Goal: Information Seeking & Learning: Learn about a topic

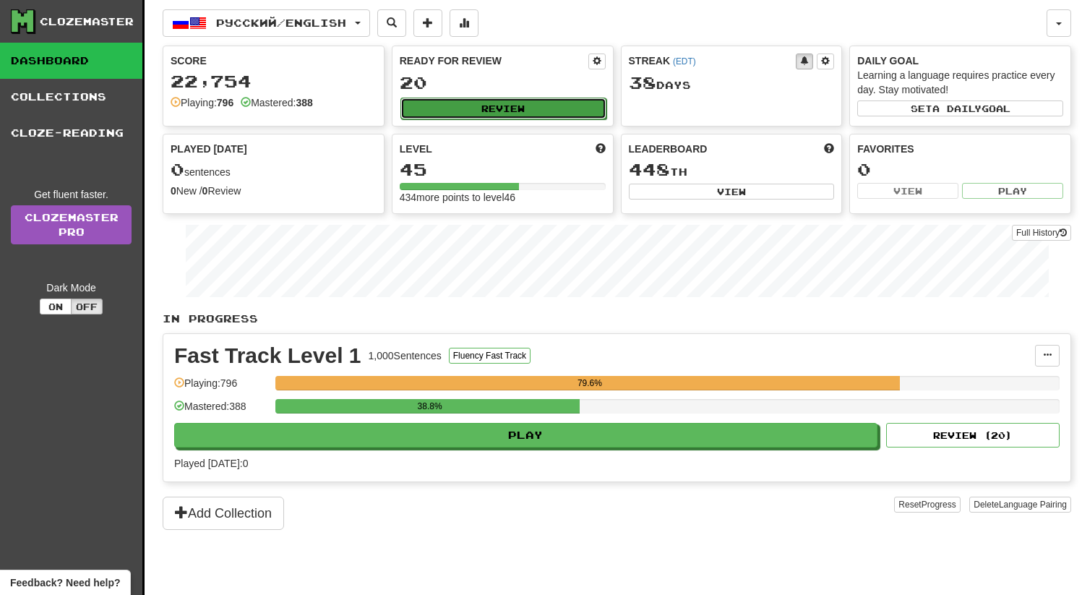
click at [513, 116] on button "Review" at bounding box center [503, 109] width 206 height 22
select select "**"
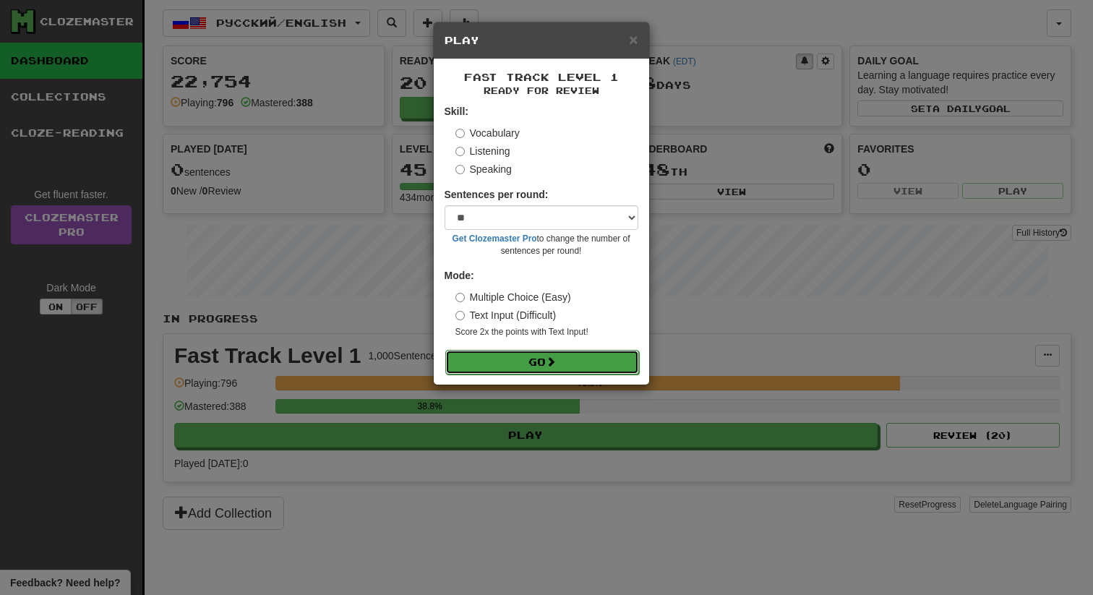
click at [543, 361] on button "Go" at bounding box center [542, 362] width 194 height 25
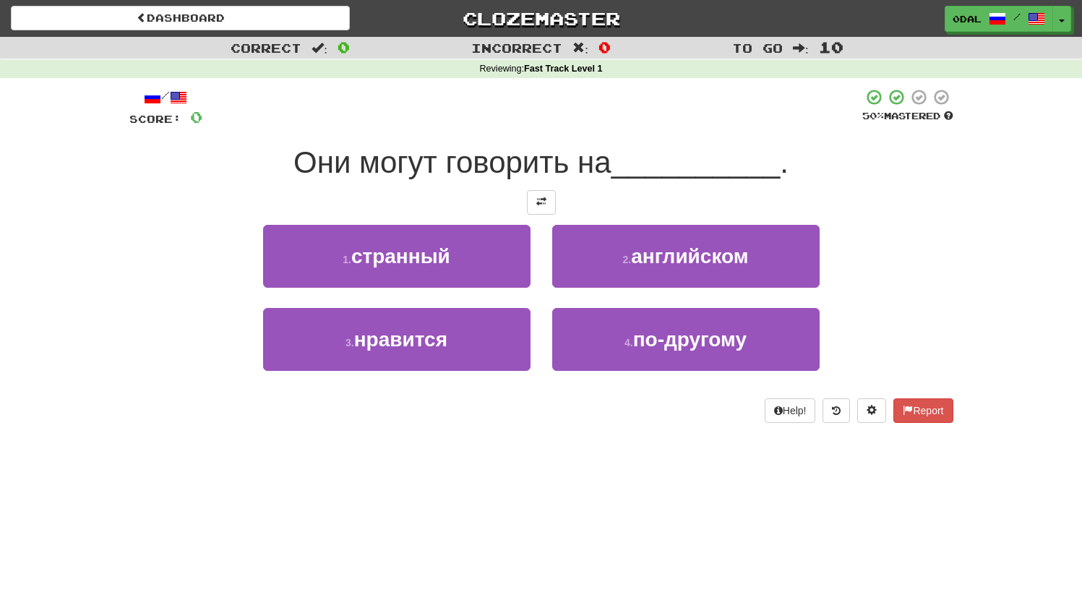
click at [724, 291] on div "2 . английском" at bounding box center [685, 266] width 289 height 83
click at [734, 254] on span "английском" at bounding box center [689, 256] width 117 height 22
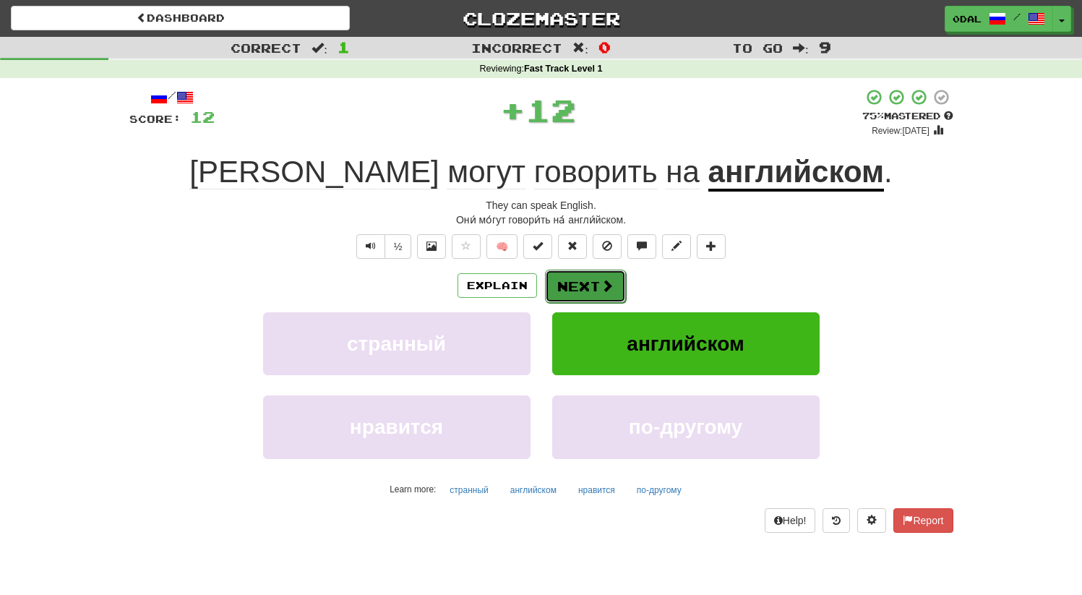
click at [569, 283] on button "Next" at bounding box center [585, 286] width 81 height 33
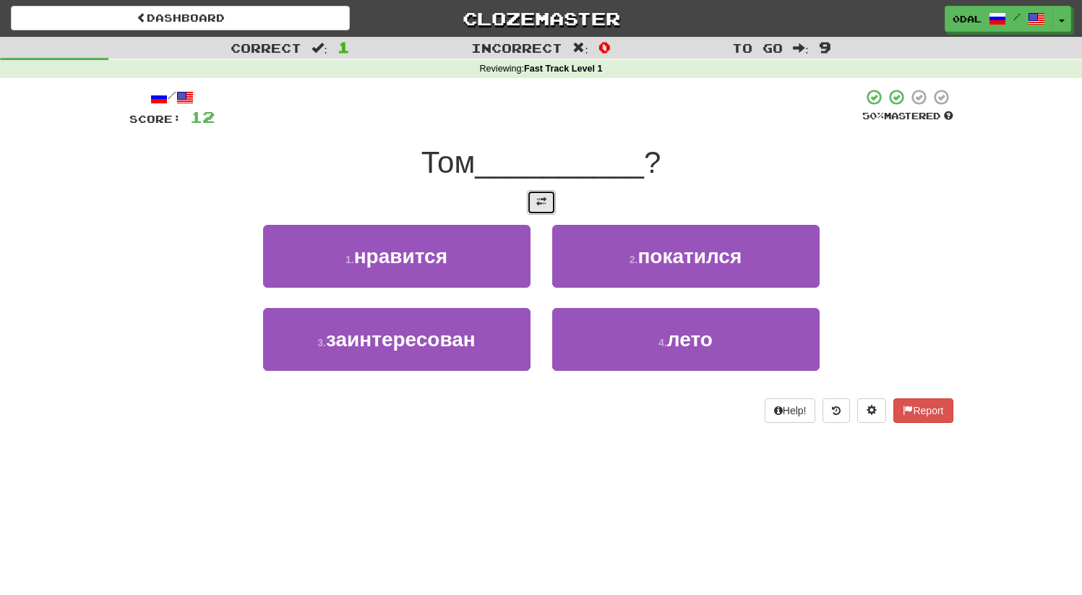
click at [527, 199] on button at bounding box center [541, 202] width 29 height 25
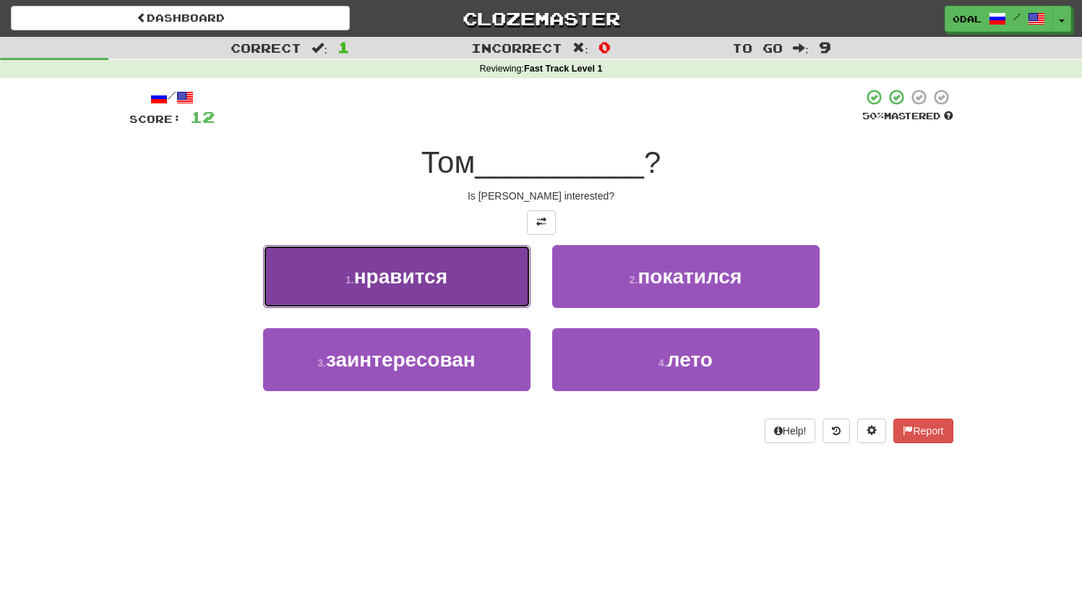
click at [466, 304] on button "1 . нравится" at bounding box center [396, 276] width 267 height 63
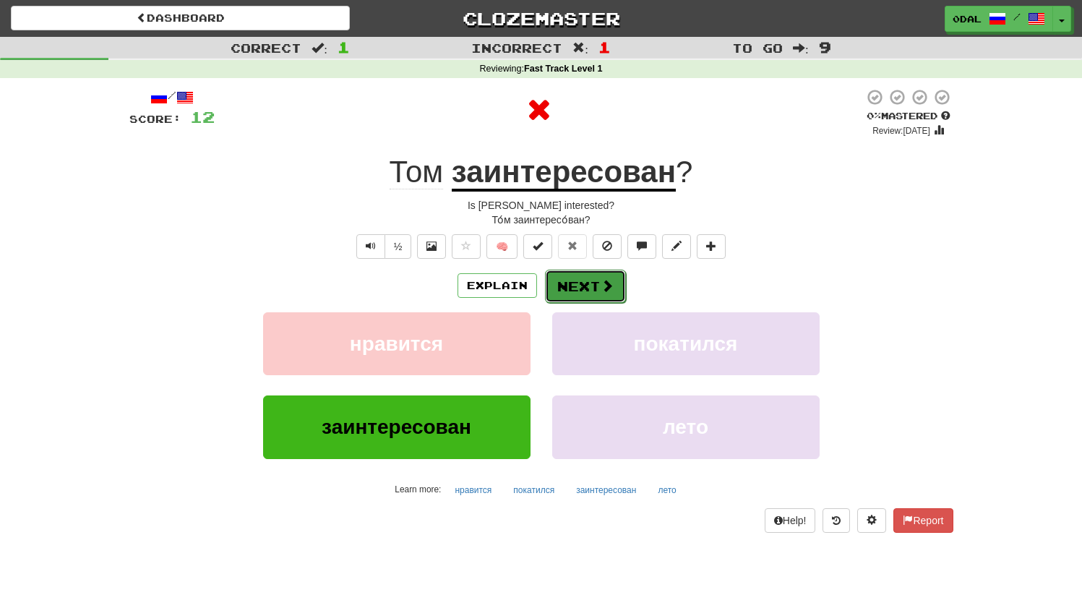
drag, startPoint x: 598, startPoint y: 288, endPoint x: 603, endPoint y: 282, distance: 7.7
click at [603, 282] on button "Next" at bounding box center [585, 286] width 81 height 33
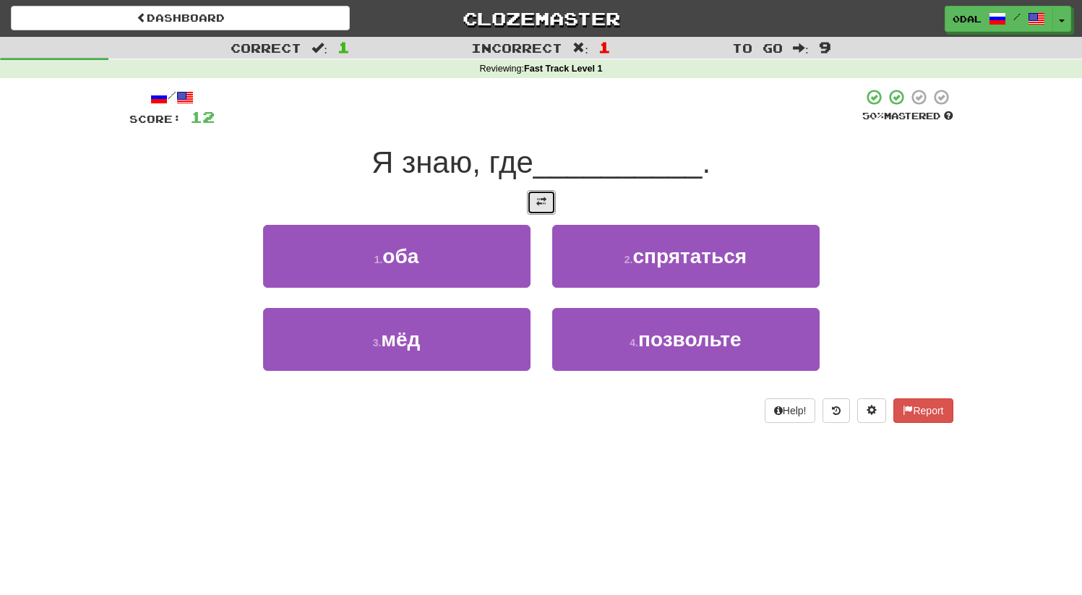
click at [530, 209] on button at bounding box center [541, 202] width 29 height 25
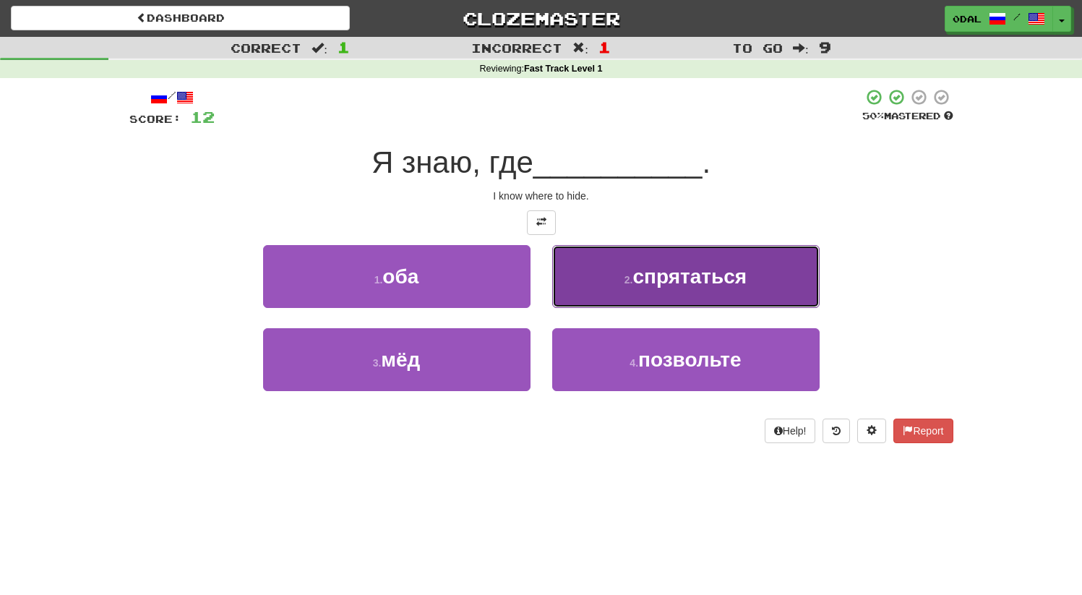
click at [665, 275] on span "спрятаться" at bounding box center [690, 276] width 114 height 22
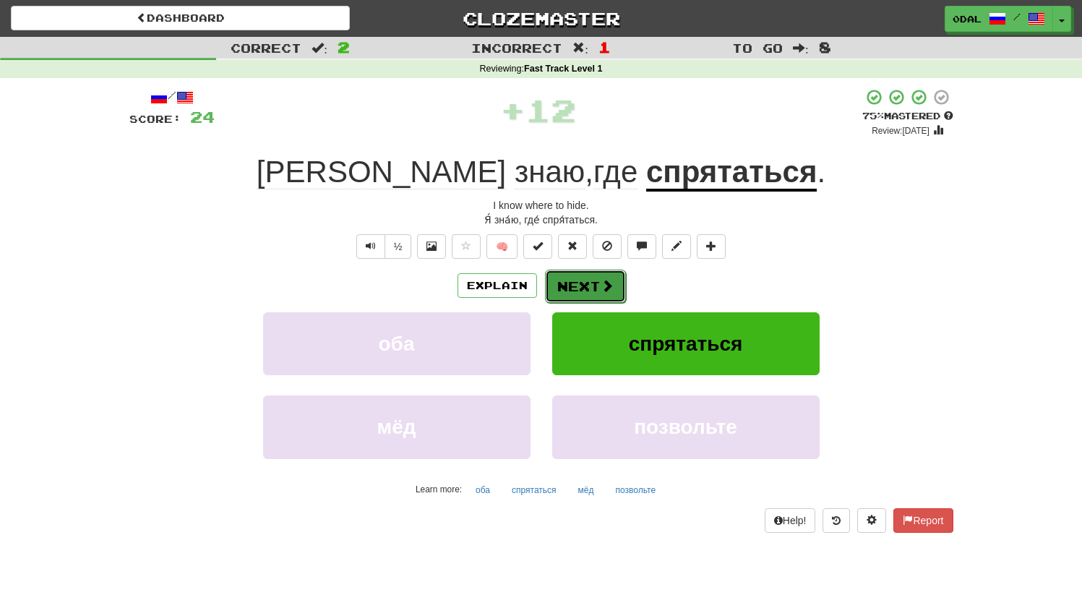
click at [601, 286] on span at bounding box center [607, 285] width 13 height 13
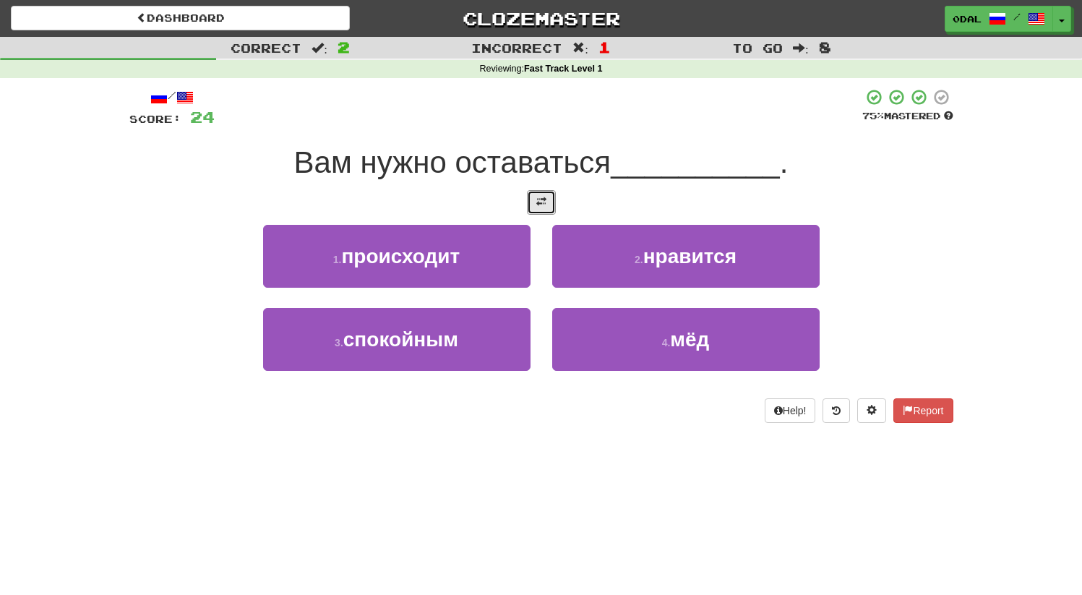
click at [544, 206] on span at bounding box center [541, 202] width 10 height 10
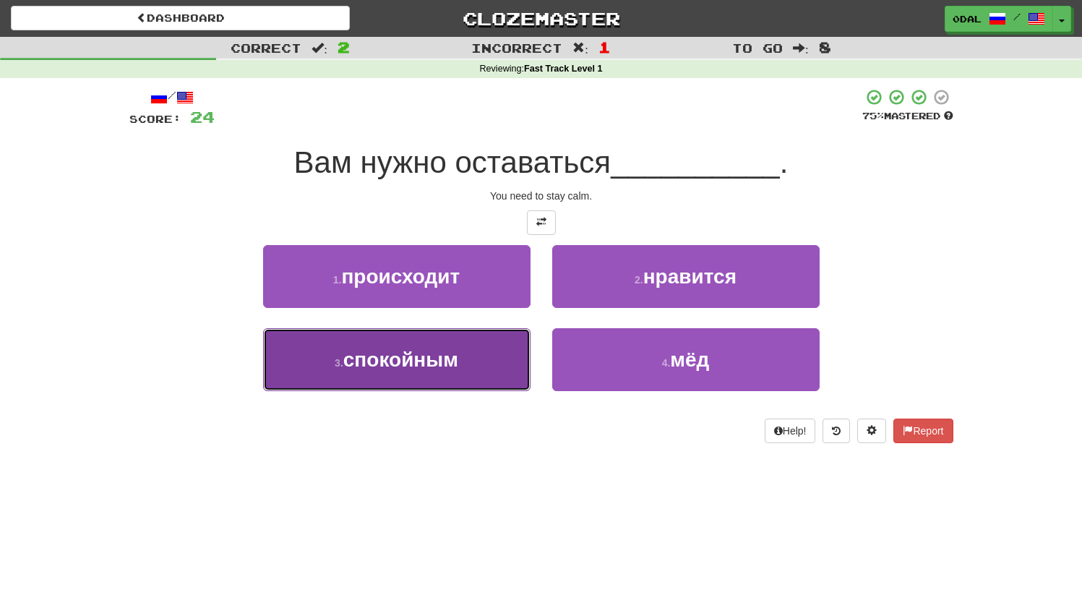
click at [454, 349] on span "спокойным" at bounding box center [400, 359] width 115 height 22
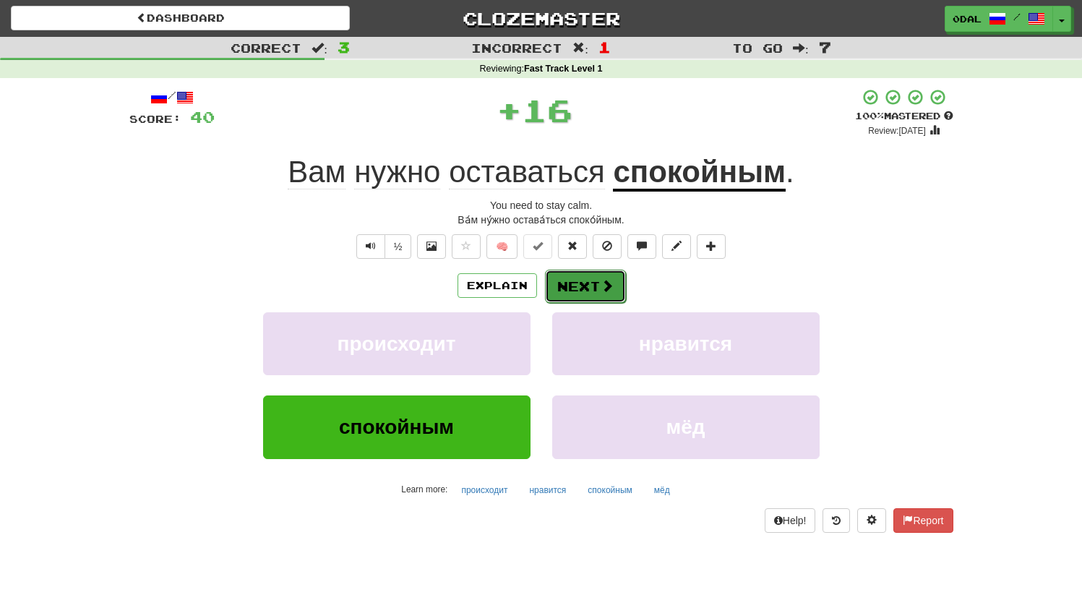
click at [590, 289] on button "Next" at bounding box center [585, 286] width 81 height 33
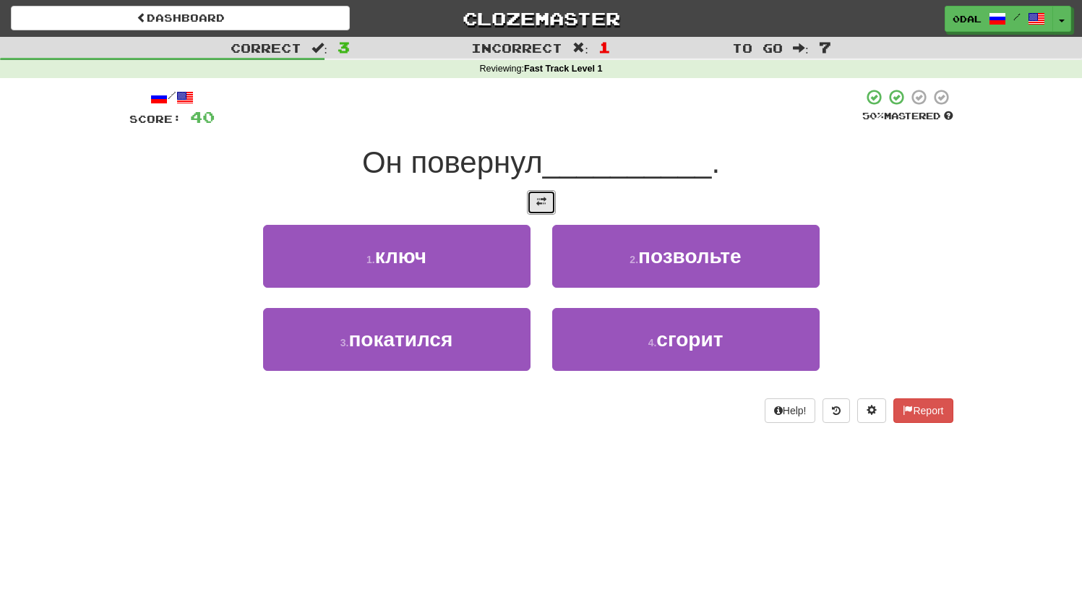
click at [541, 205] on span at bounding box center [541, 202] width 10 height 10
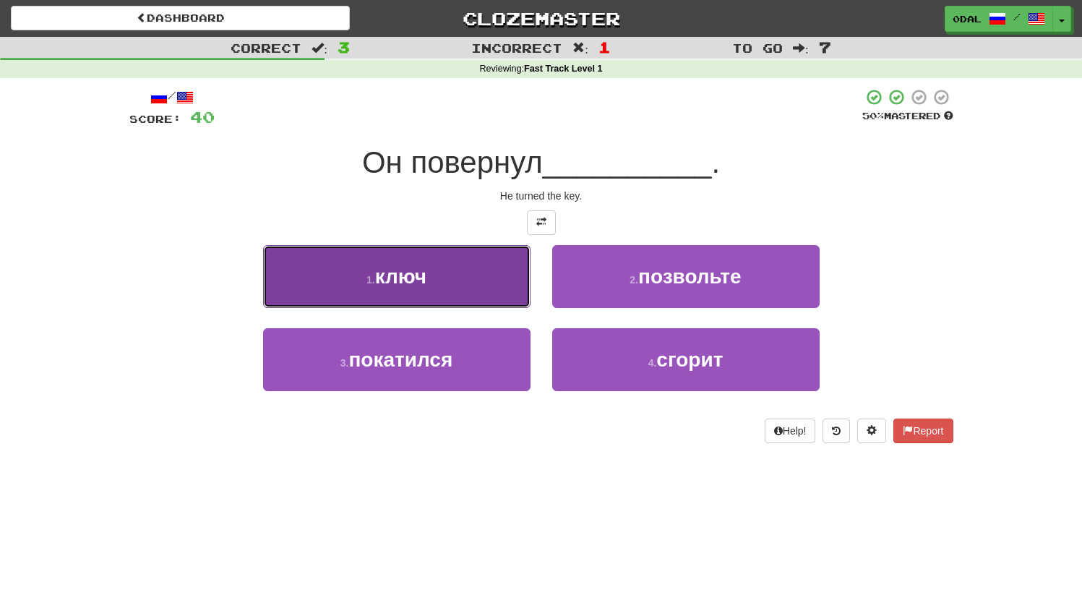
click at [416, 280] on span "ключ" at bounding box center [400, 276] width 51 height 22
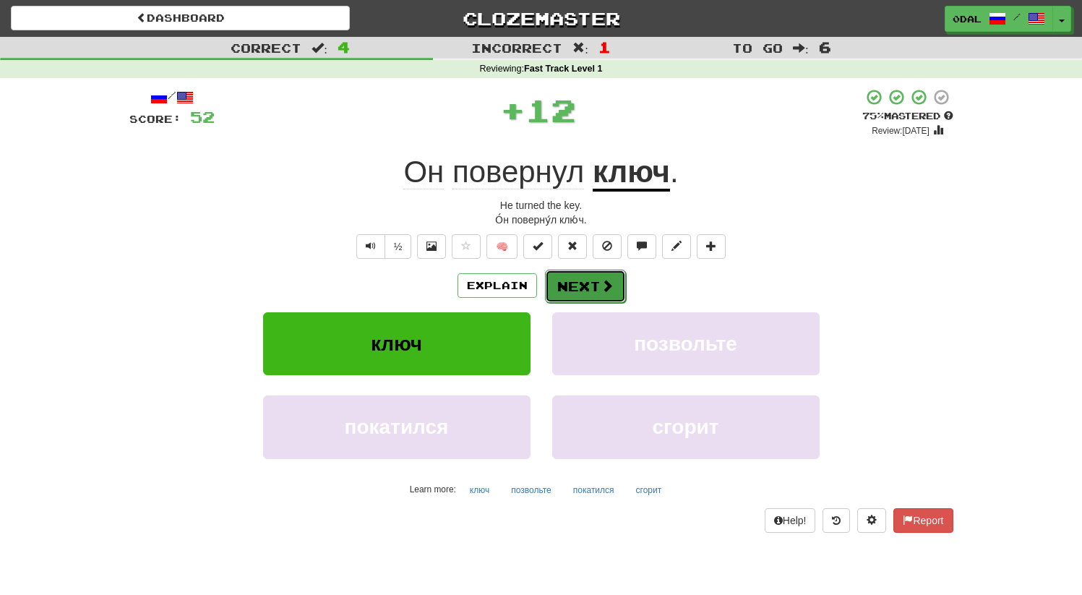
click at [601, 291] on span at bounding box center [607, 285] width 13 height 13
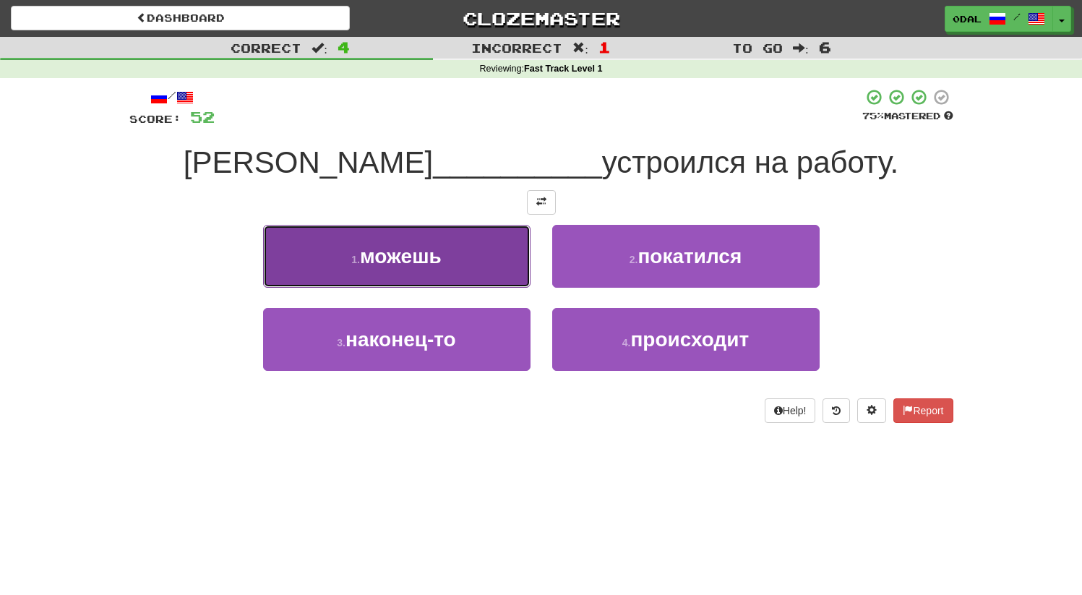
click at [453, 246] on button "1 . можешь" at bounding box center [396, 256] width 267 height 63
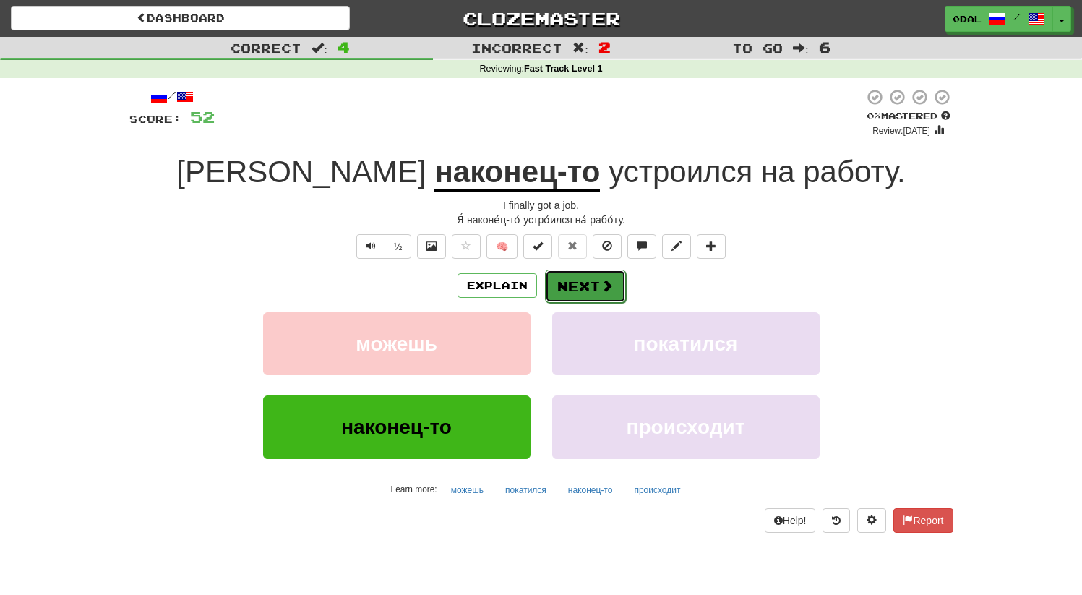
click at [597, 280] on button "Next" at bounding box center [585, 286] width 81 height 33
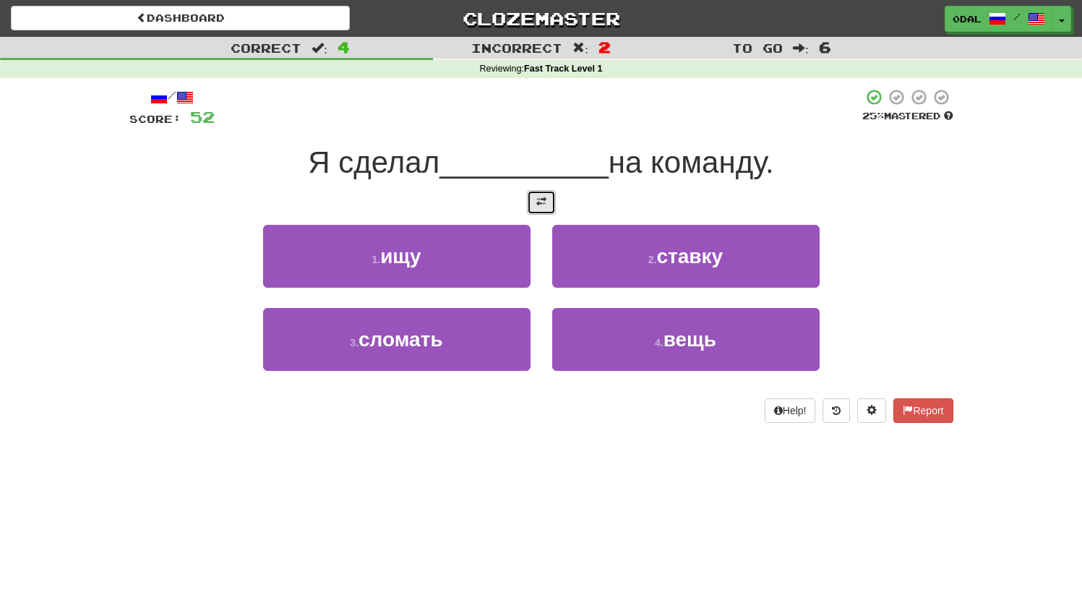
click at [538, 207] on button at bounding box center [541, 202] width 29 height 25
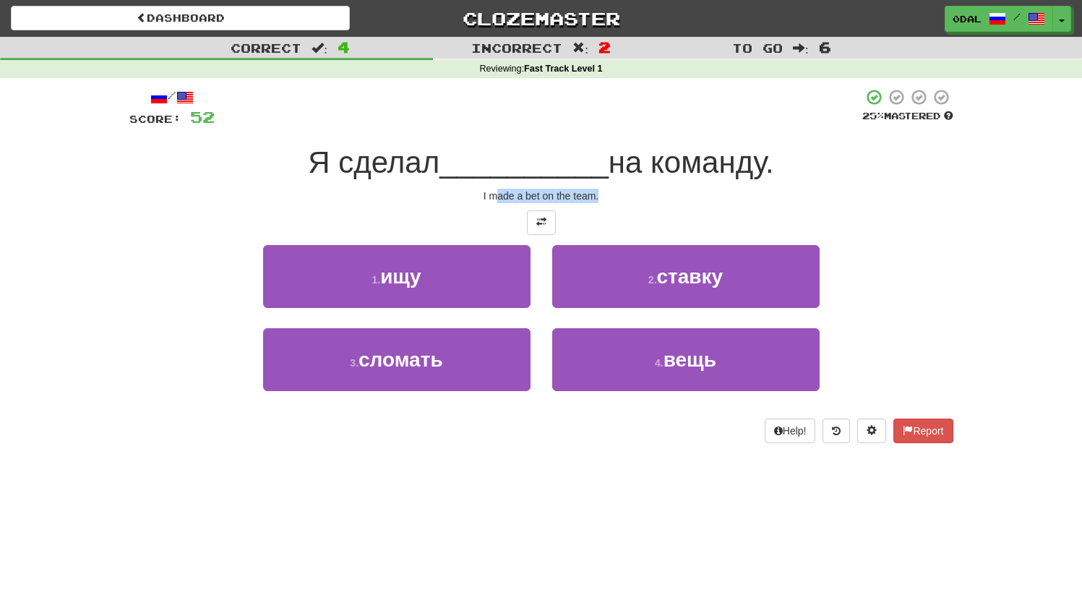
drag, startPoint x: 499, startPoint y: 202, endPoint x: 628, endPoint y: 197, distance: 128.7
click at [624, 197] on div "/ Score: 52 25 % Mastered Я сделал __________ на команду. I made a bet on the t…" at bounding box center [541, 265] width 824 height 355
click at [632, 197] on div "I made a bet on the team." at bounding box center [541, 196] width 824 height 14
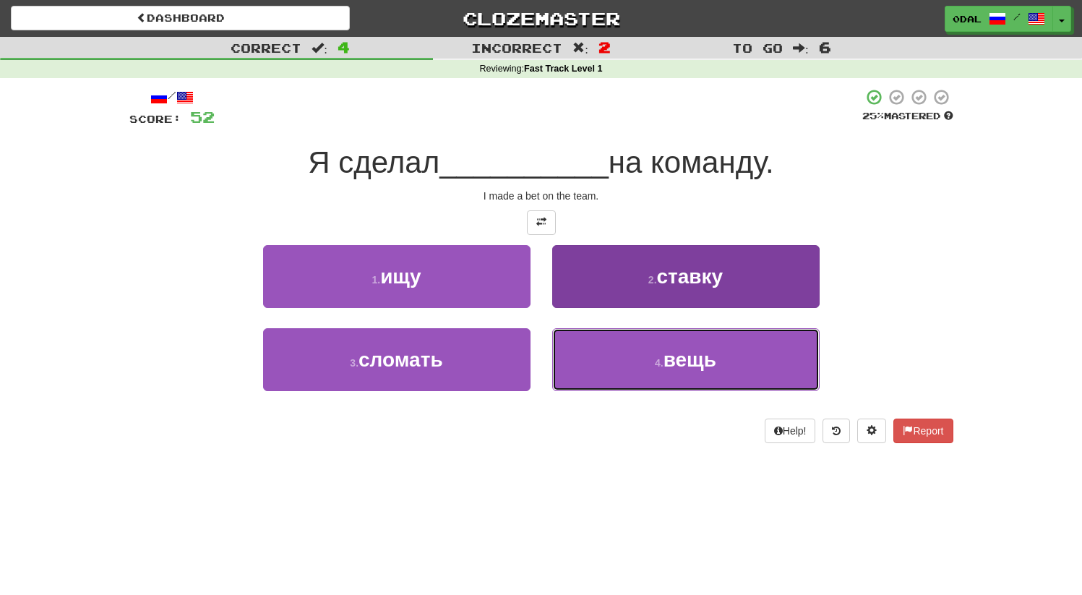
click at [696, 371] on button "4 . вещь" at bounding box center [685, 359] width 267 height 63
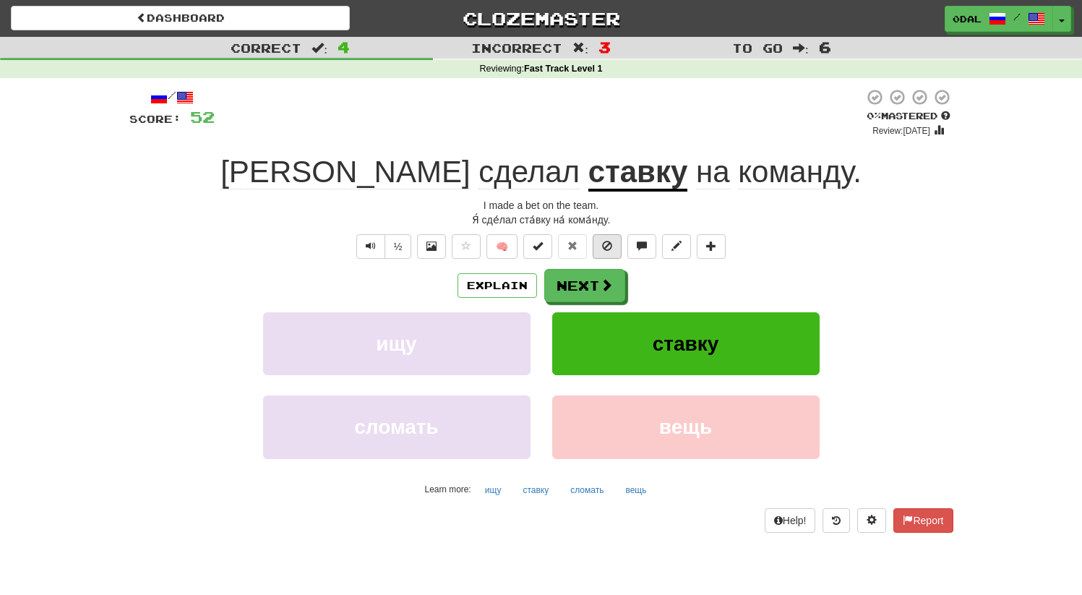
drag, startPoint x: 595, startPoint y: 270, endPoint x: 605, endPoint y: 256, distance: 17.1
click at [595, 270] on div "Explain Next" at bounding box center [541, 285] width 824 height 33
click at [589, 275] on button "Next" at bounding box center [585, 286] width 81 height 33
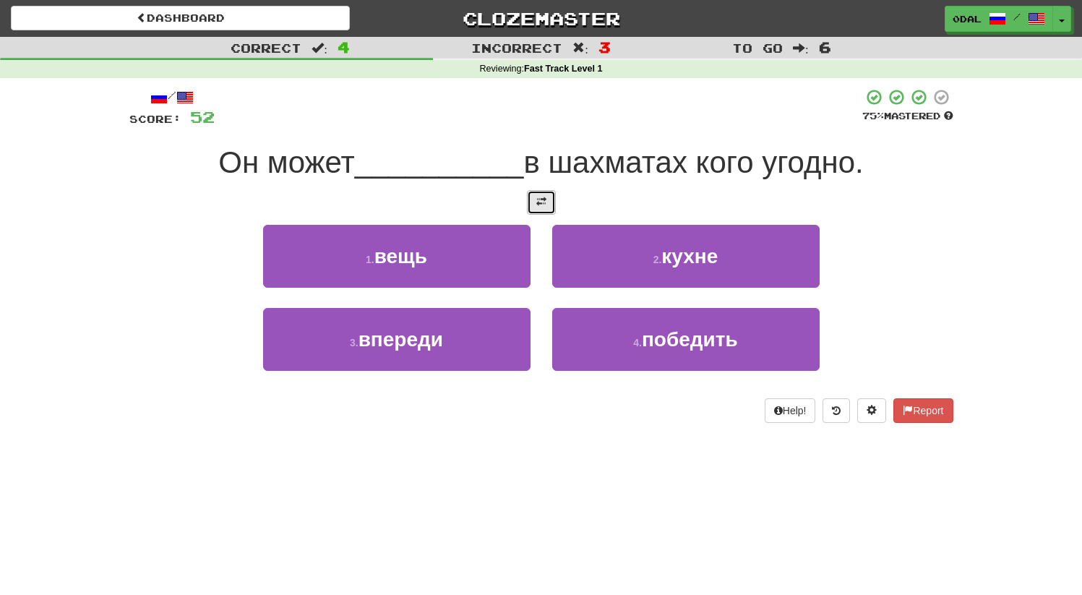
click at [548, 195] on button at bounding box center [541, 202] width 29 height 25
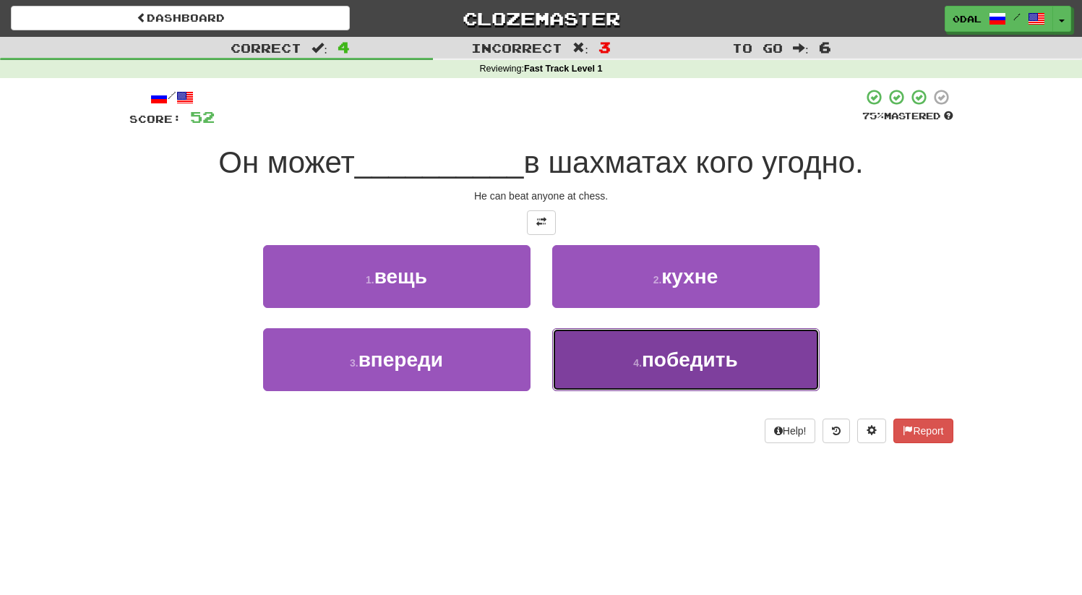
click at [642, 366] on small "4 ." at bounding box center [637, 363] width 9 height 12
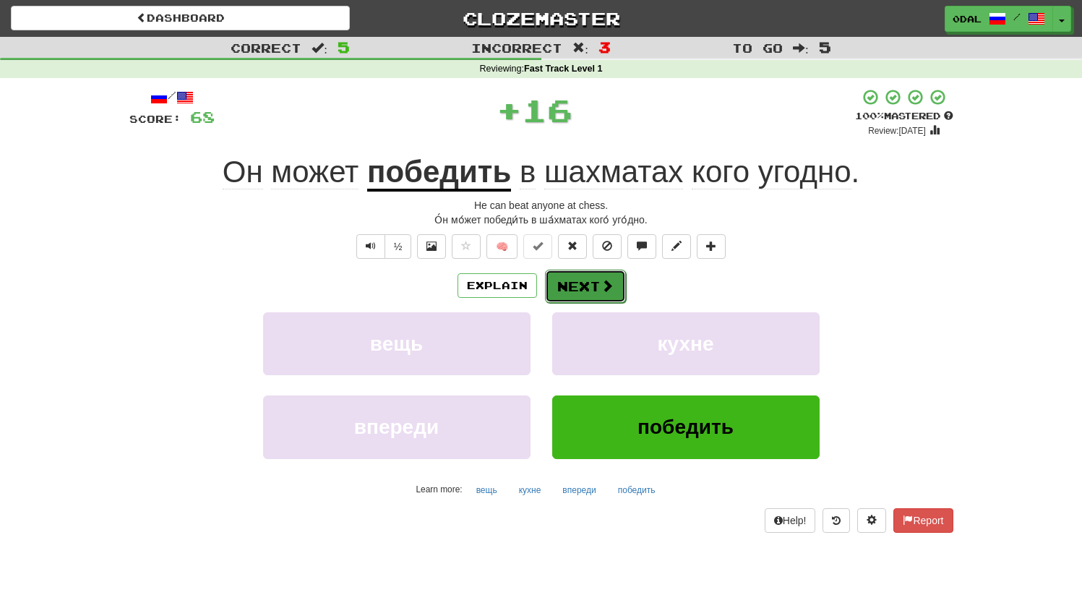
click at [567, 285] on button "Next" at bounding box center [585, 286] width 81 height 33
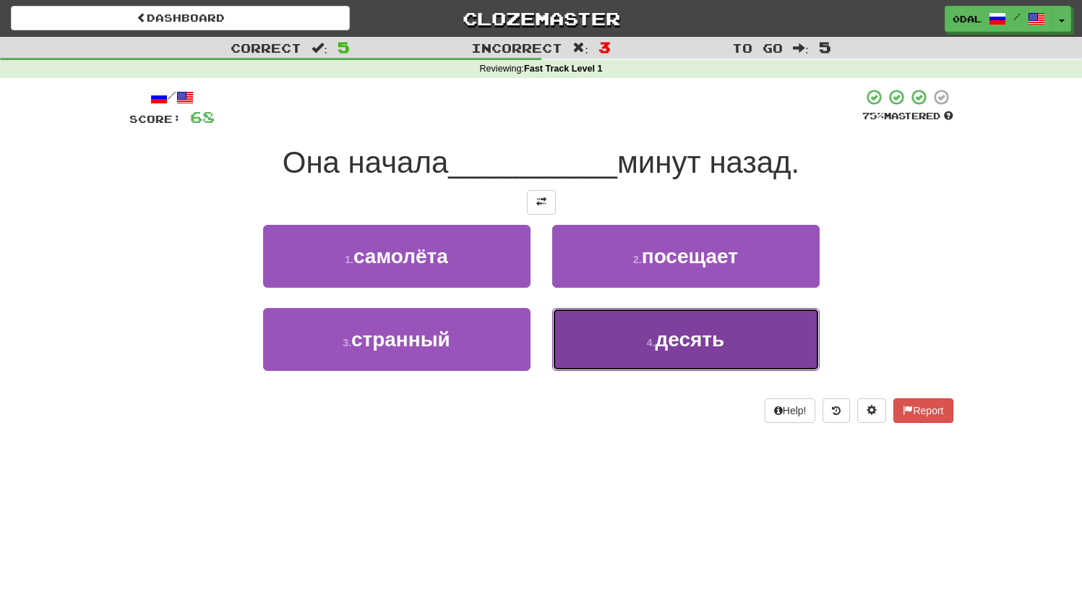
click at [636, 340] on button "4 . десять" at bounding box center [685, 339] width 267 height 63
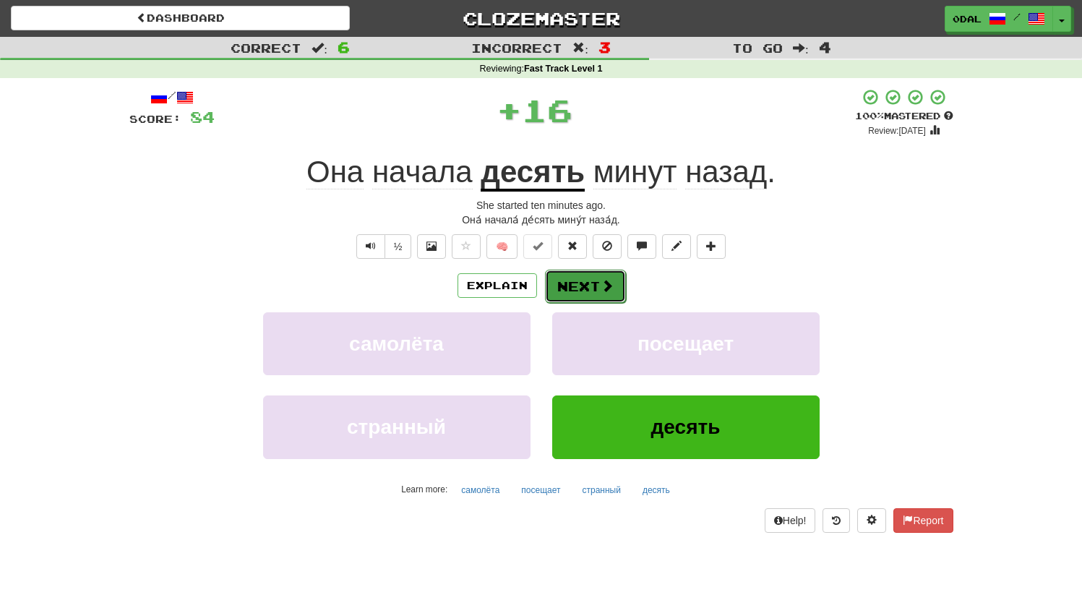
click at [581, 278] on button "Next" at bounding box center [585, 286] width 81 height 33
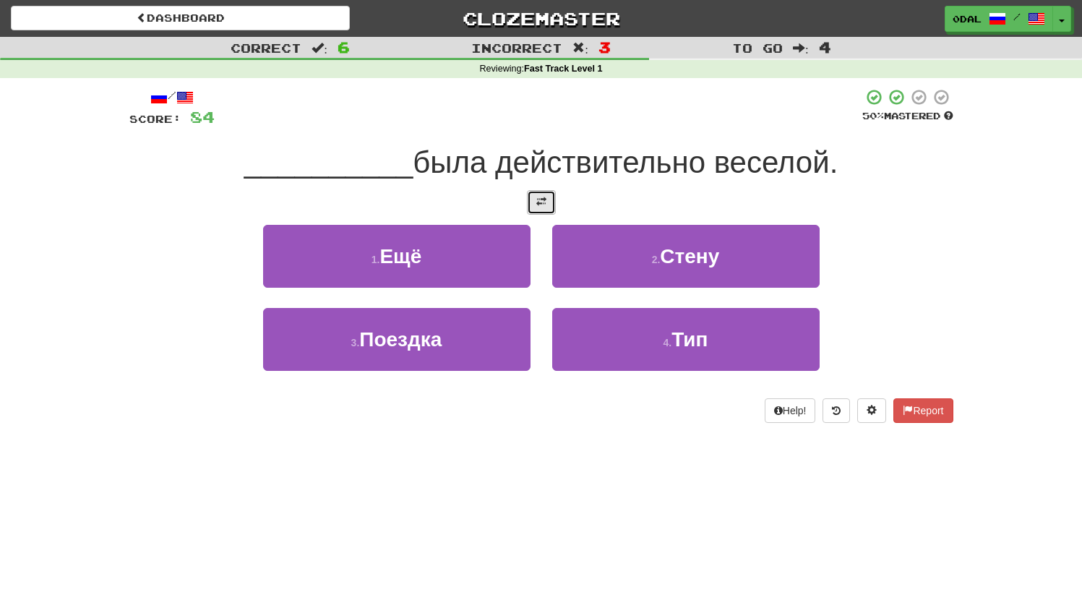
click at [552, 199] on button at bounding box center [541, 202] width 29 height 25
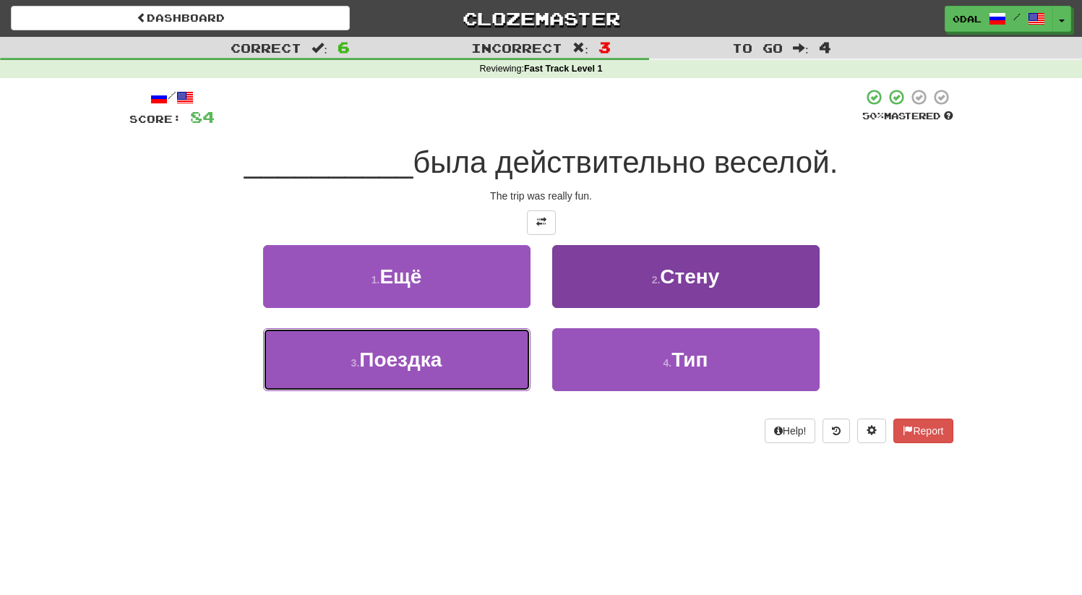
drag, startPoint x: 445, startPoint y: 375, endPoint x: 563, endPoint y: 320, distance: 130.0
click at [445, 374] on button "3 . Поездка" at bounding box center [396, 359] width 267 height 63
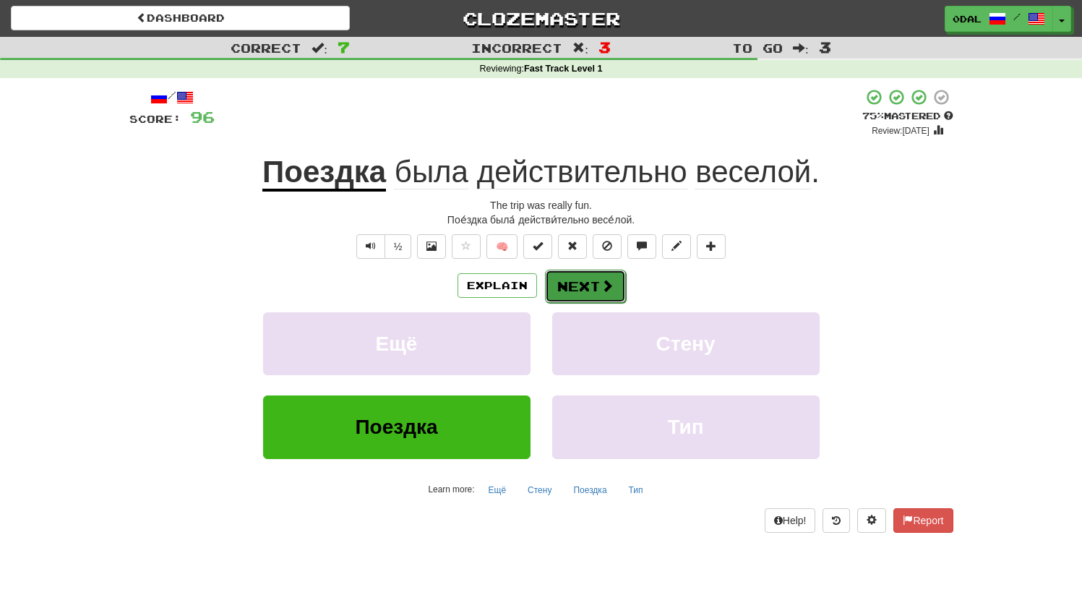
click at [603, 279] on span at bounding box center [607, 285] width 13 height 13
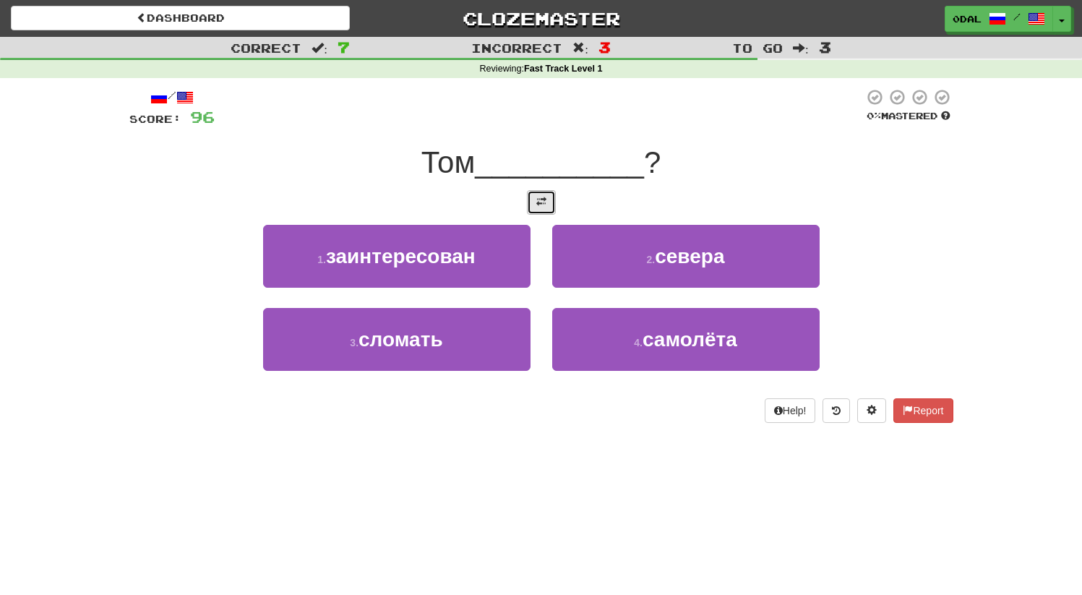
click at [527, 204] on button at bounding box center [541, 202] width 29 height 25
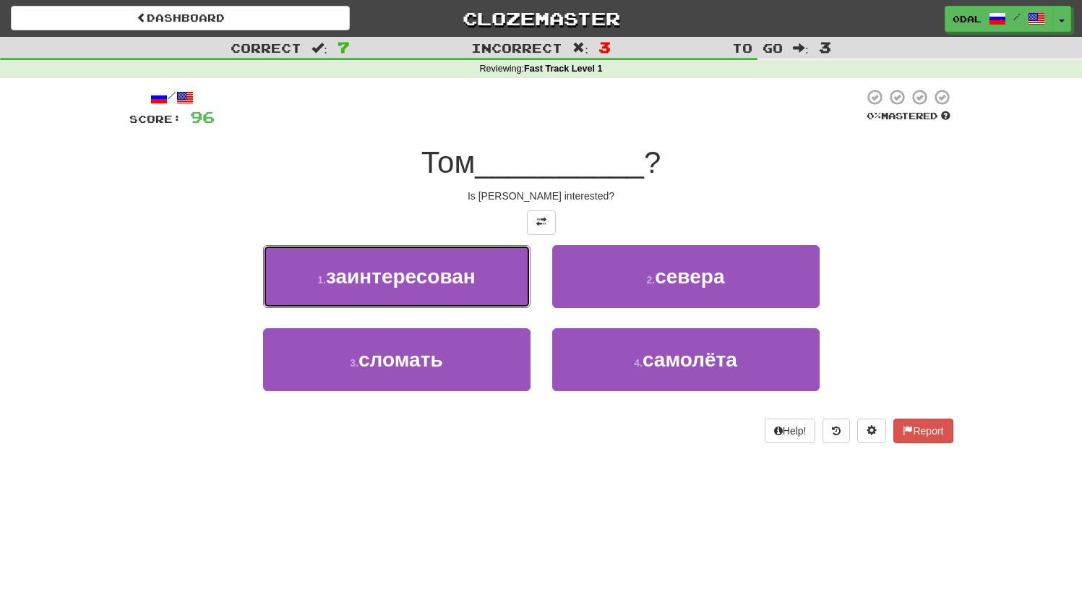
click at [429, 262] on button "1 . заинтересован" at bounding box center [396, 276] width 267 height 63
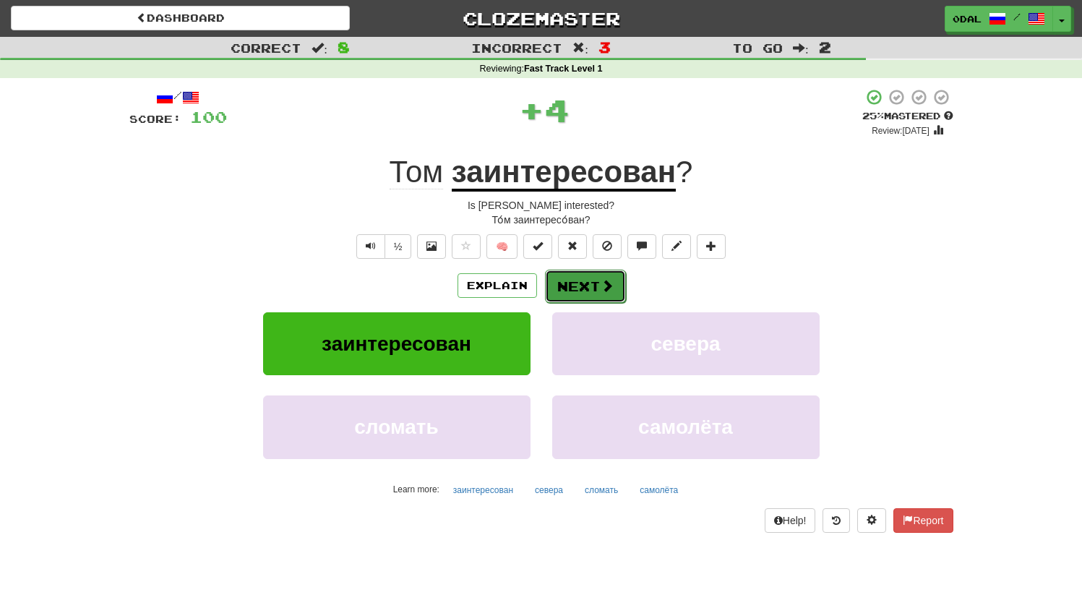
click at [580, 282] on button "Next" at bounding box center [585, 286] width 81 height 33
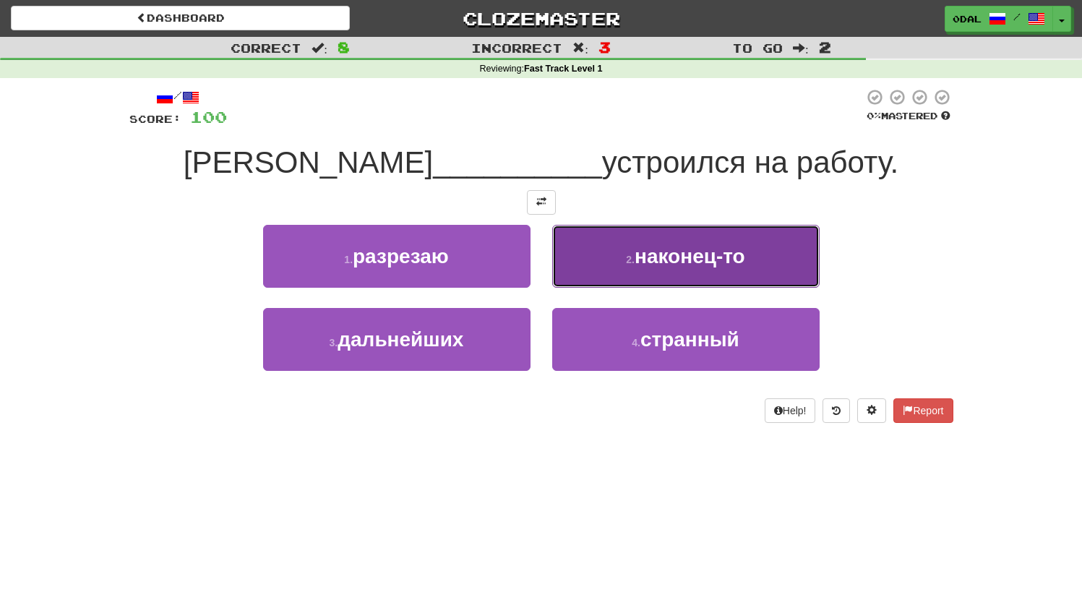
drag, startPoint x: 674, startPoint y: 252, endPoint x: 667, endPoint y: 269, distance: 17.8
click at [667, 269] on button "2 . наконец-то" at bounding box center [685, 256] width 267 height 63
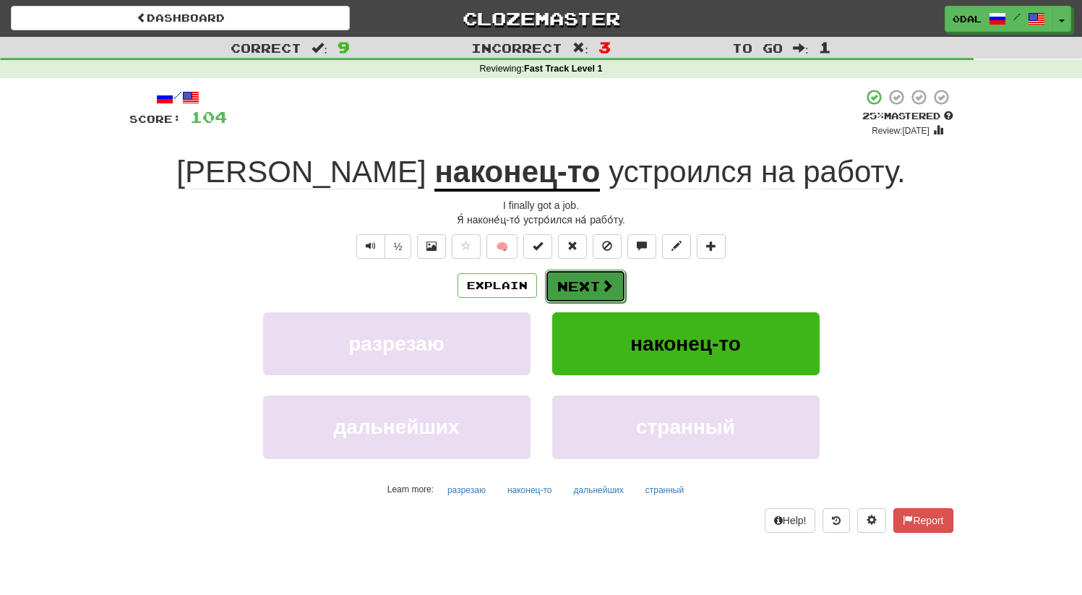
click at [588, 280] on button "Next" at bounding box center [585, 286] width 81 height 33
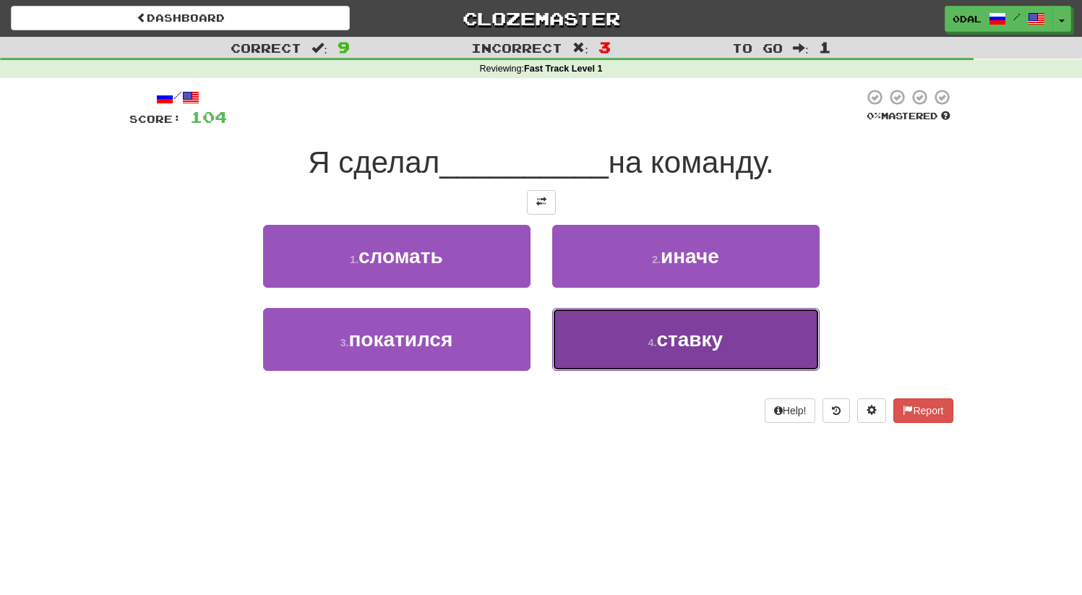
click at [657, 345] on small "4 ." at bounding box center [652, 343] width 9 height 12
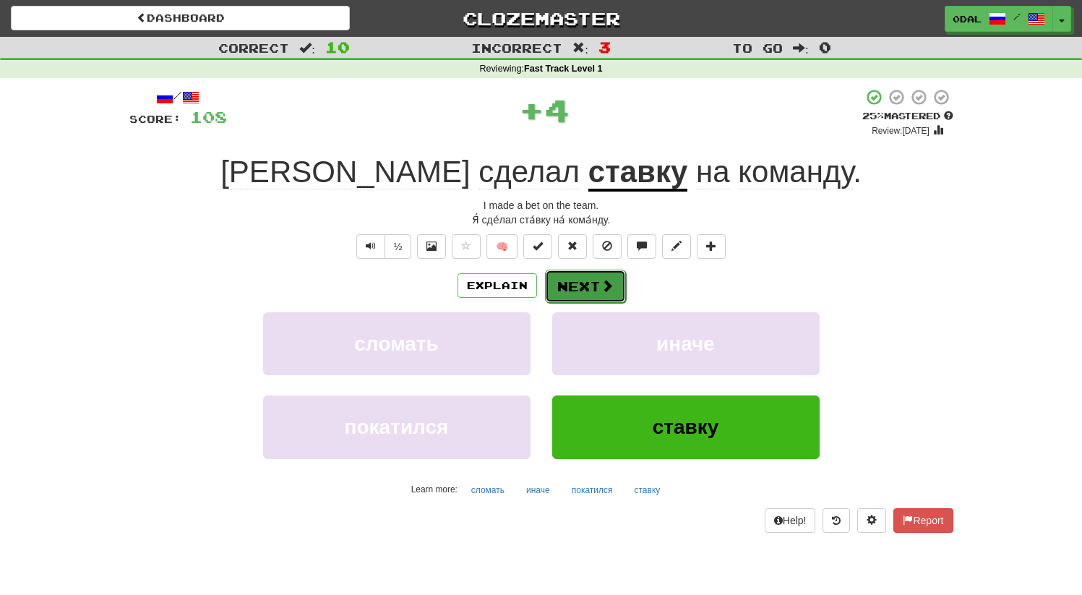
click at [581, 293] on button "Next" at bounding box center [585, 286] width 81 height 33
